Goal: Navigation & Orientation: Find specific page/section

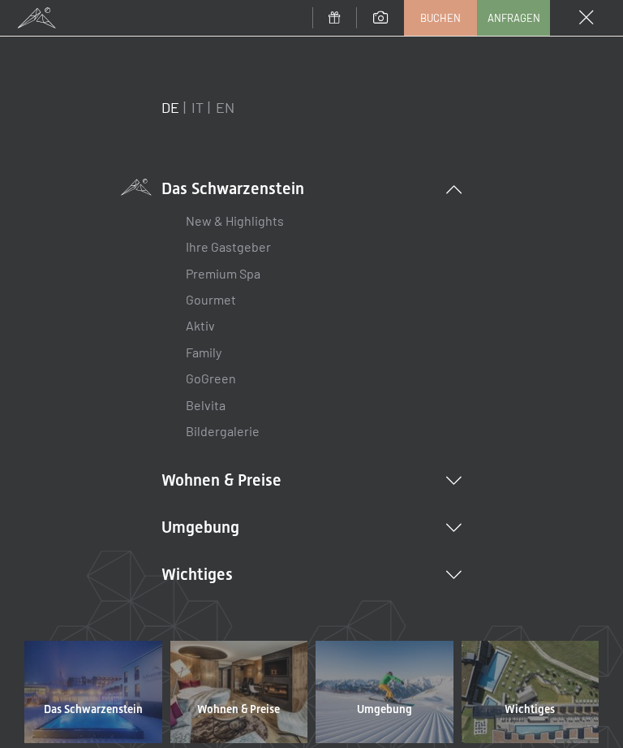
click at [199, 104] on link "IT" at bounding box center [198, 107] width 12 height 18
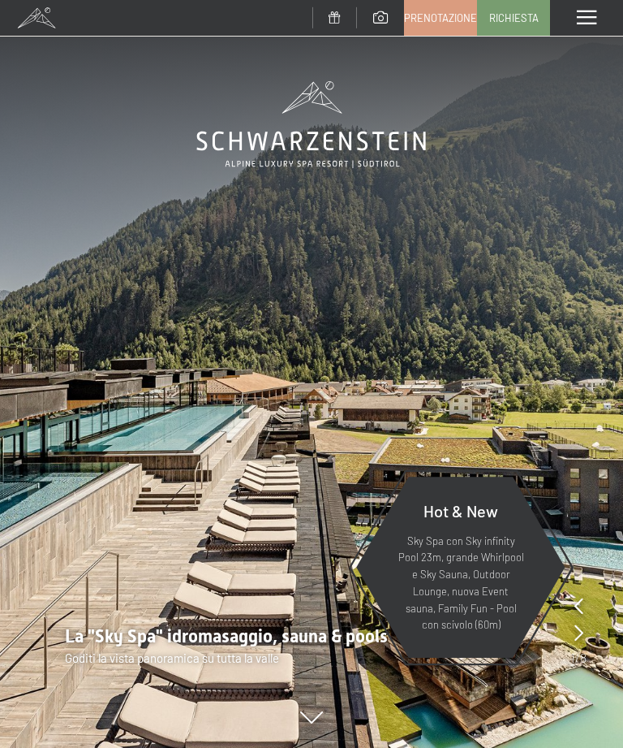
click at [589, 18] on span at bounding box center [586, 18] width 19 height 15
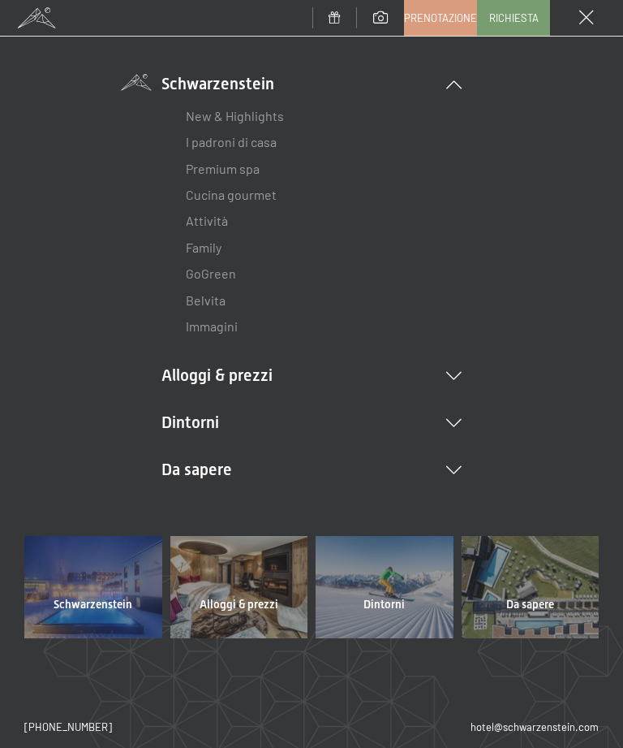
scroll to position [111, 0]
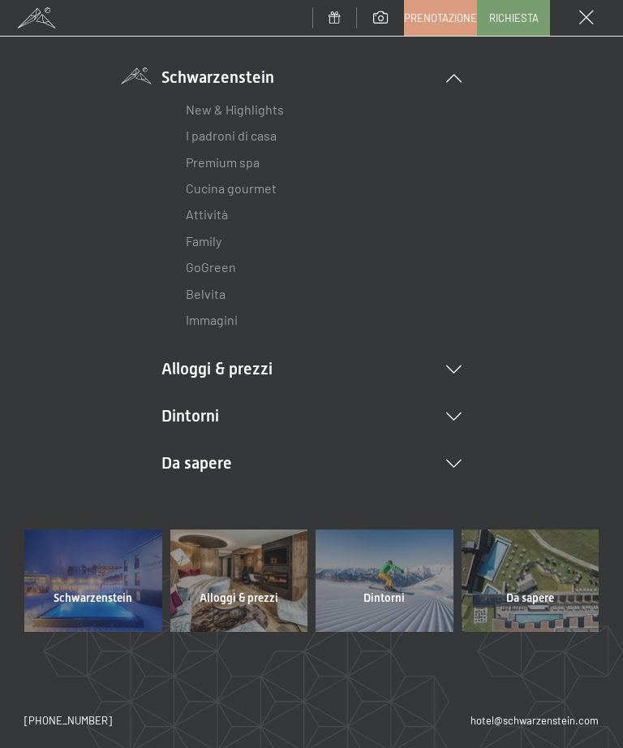
click at [402, 570] on div at bounding box center [385, 580] width 138 height 103
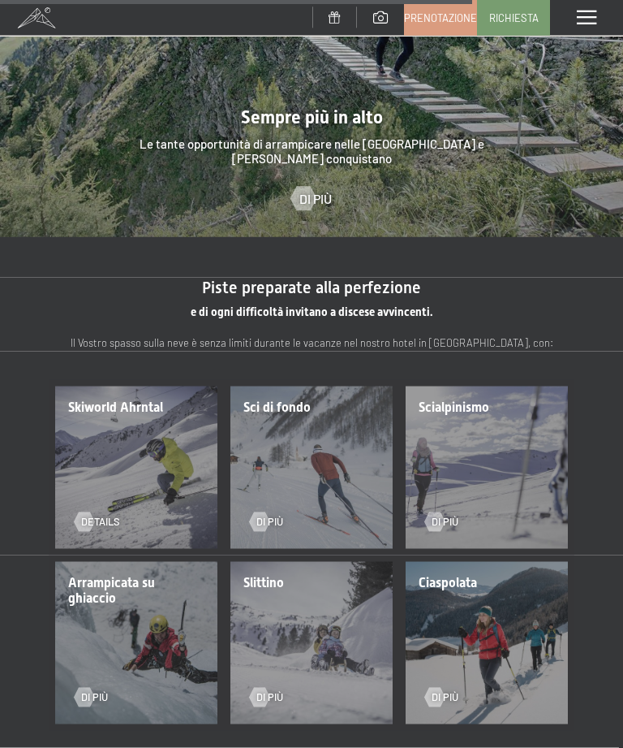
scroll to position [2359, 0]
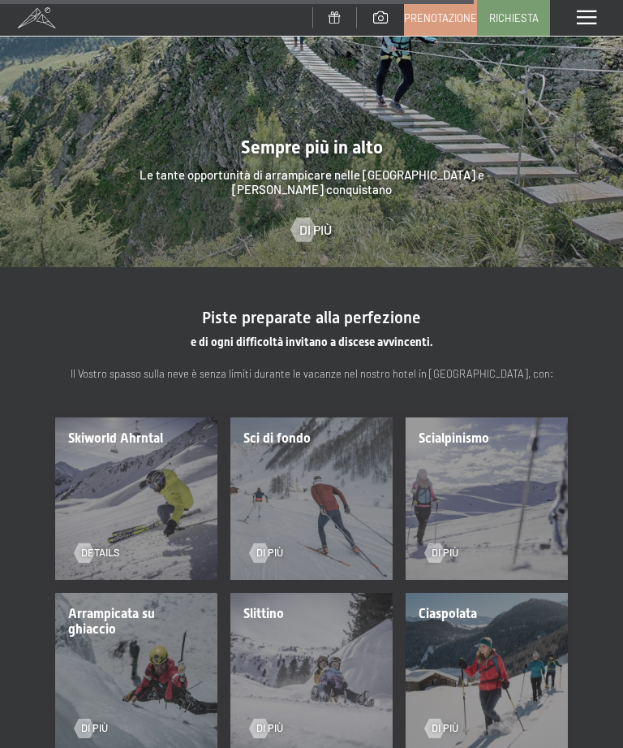
click at [82, 543] on div at bounding box center [84, 552] width 11 height 19
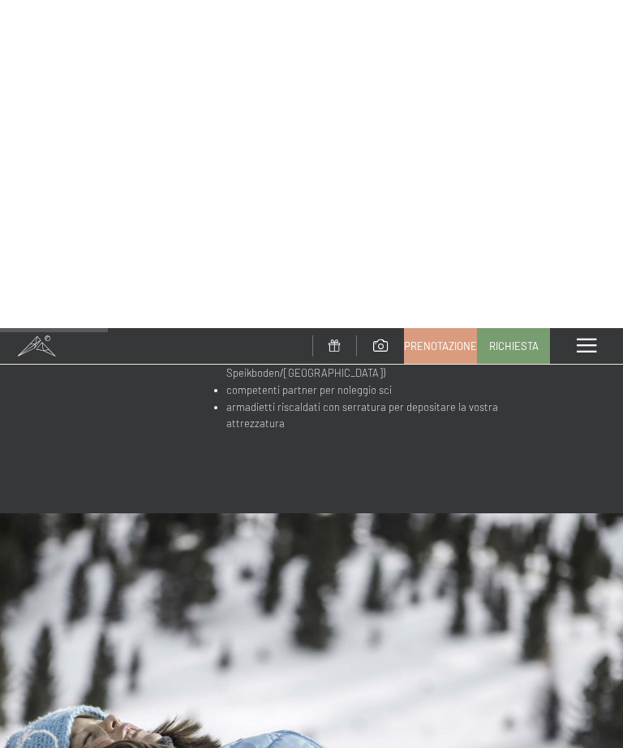
scroll to position [396, 0]
